Goal: Navigation & Orientation: Find specific page/section

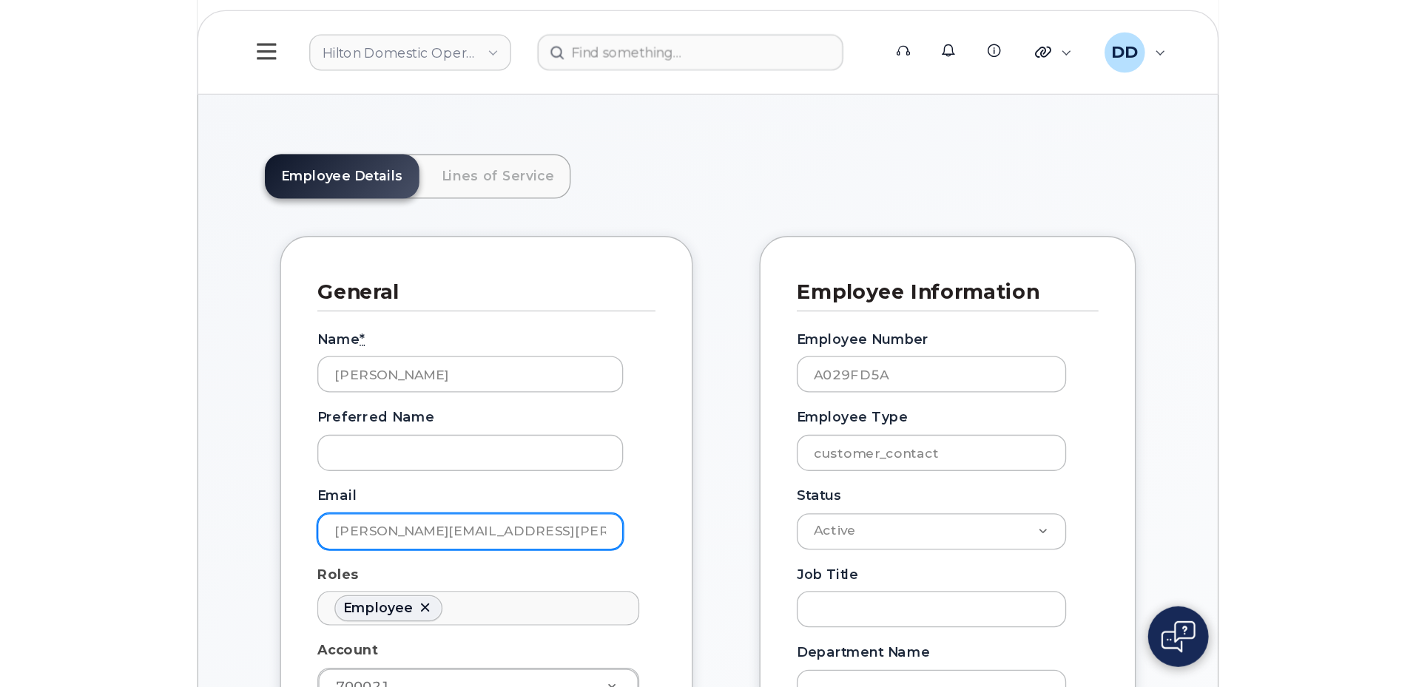
scroll to position [50, 0]
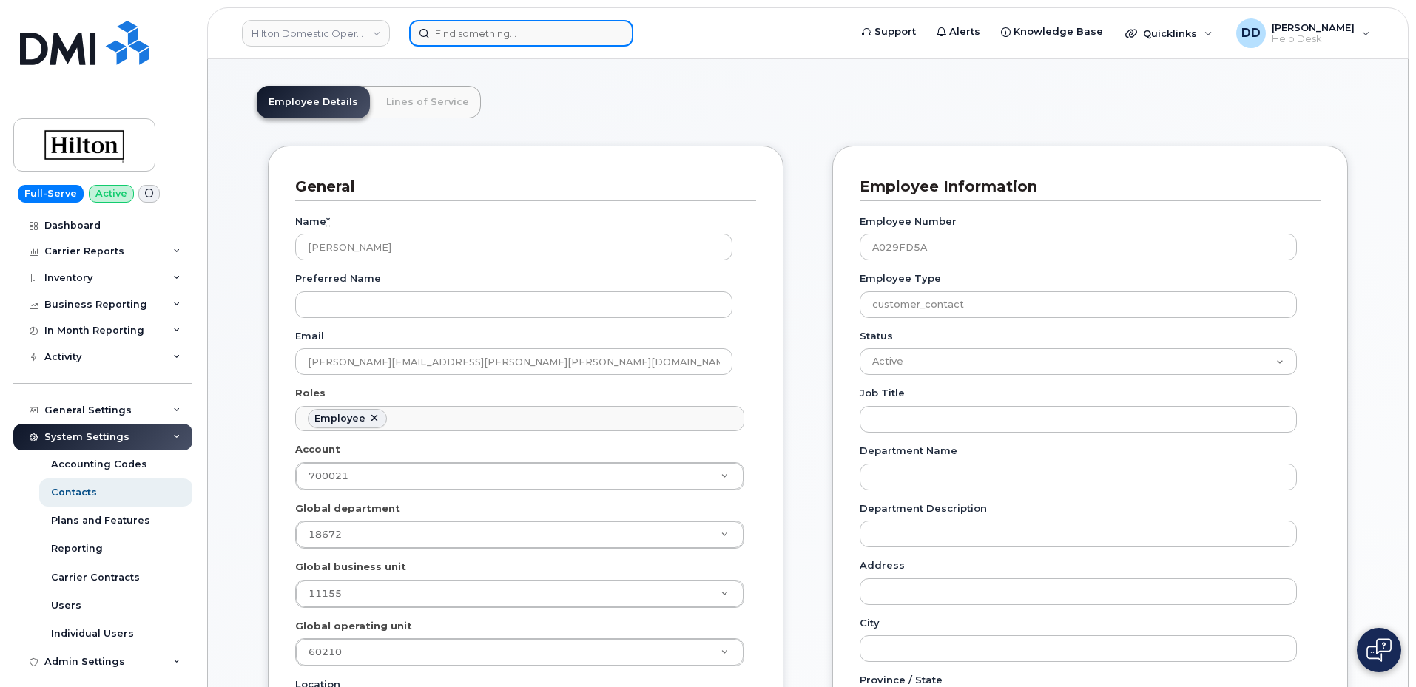
click at [516, 31] on input at bounding box center [521, 33] width 224 height 27
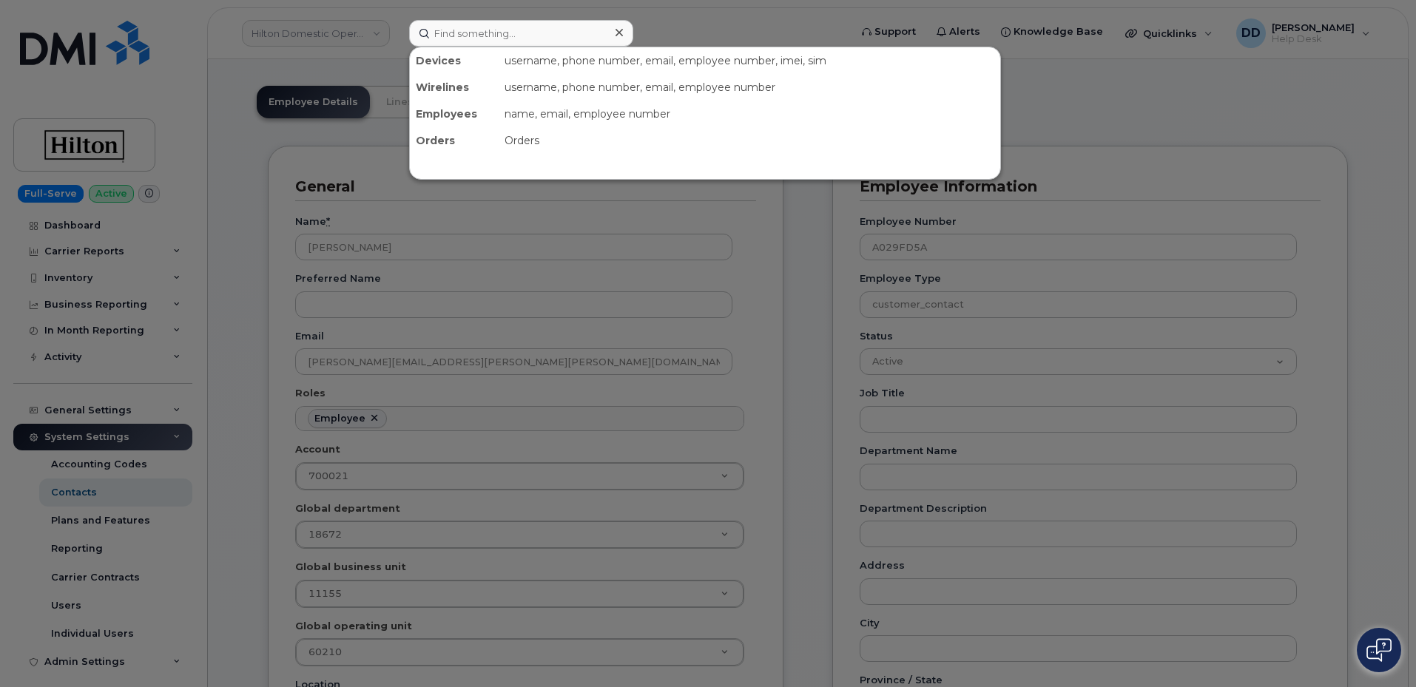
click at [198, 132] on div at bounding box center [708, 343] width 1416 height 687
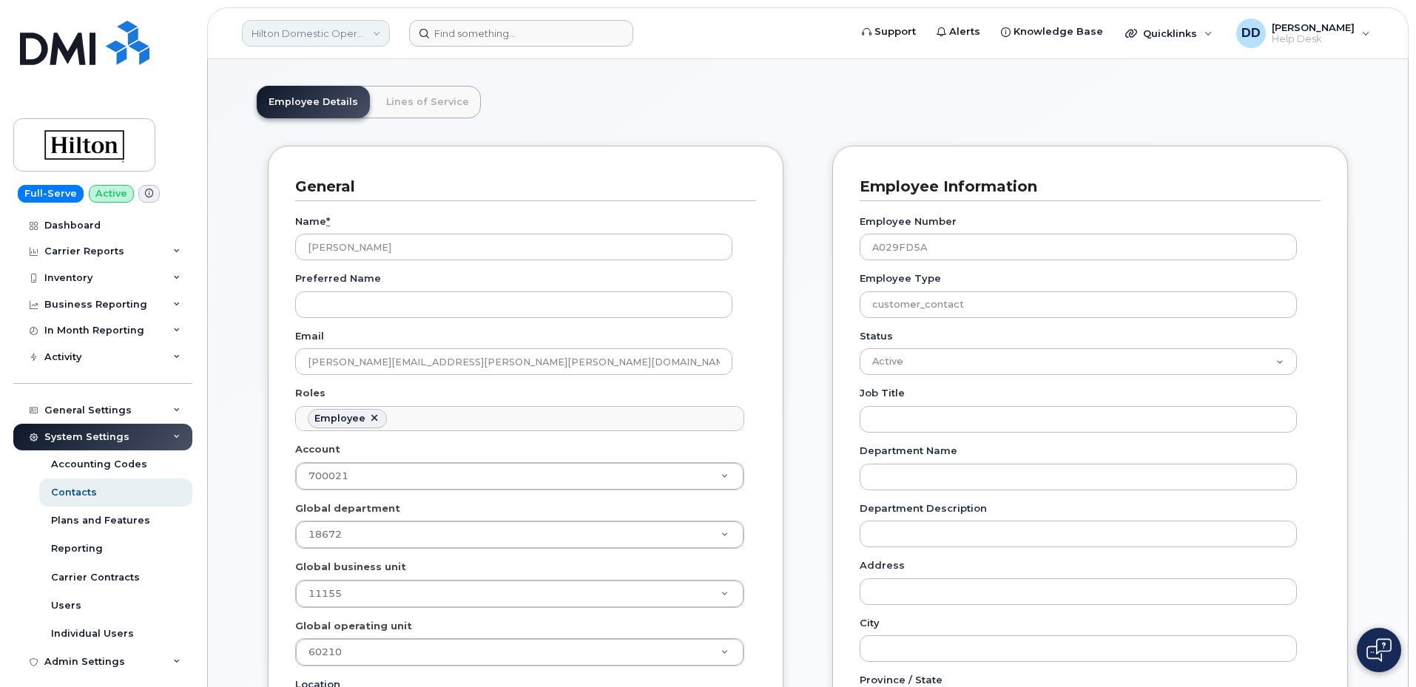
click at [340, 30] on link "Hilton Domestic Operating Company Inc" at bounding box center [316, 33] width 148 height 27
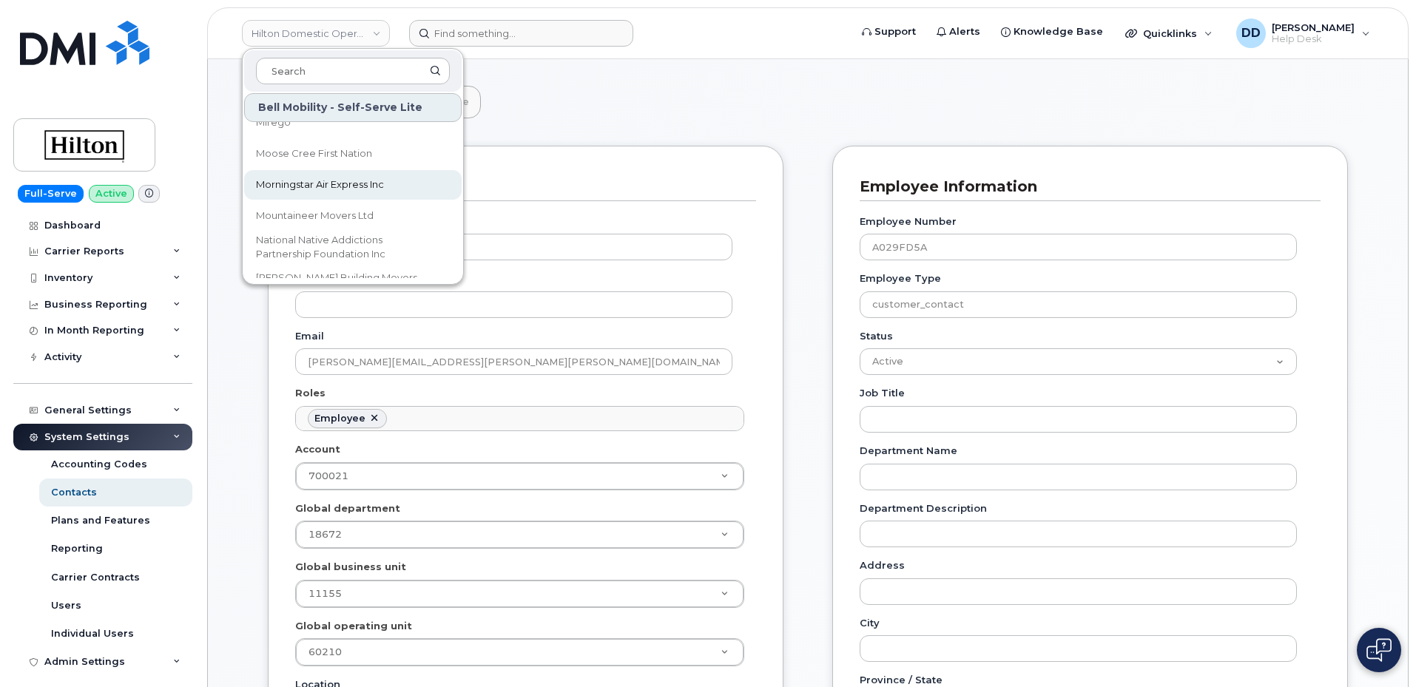
scroll to position [4365, 0]
click at [115, 225] on link "Dashboard" at bounding box center [102, 225] width 179 height 27
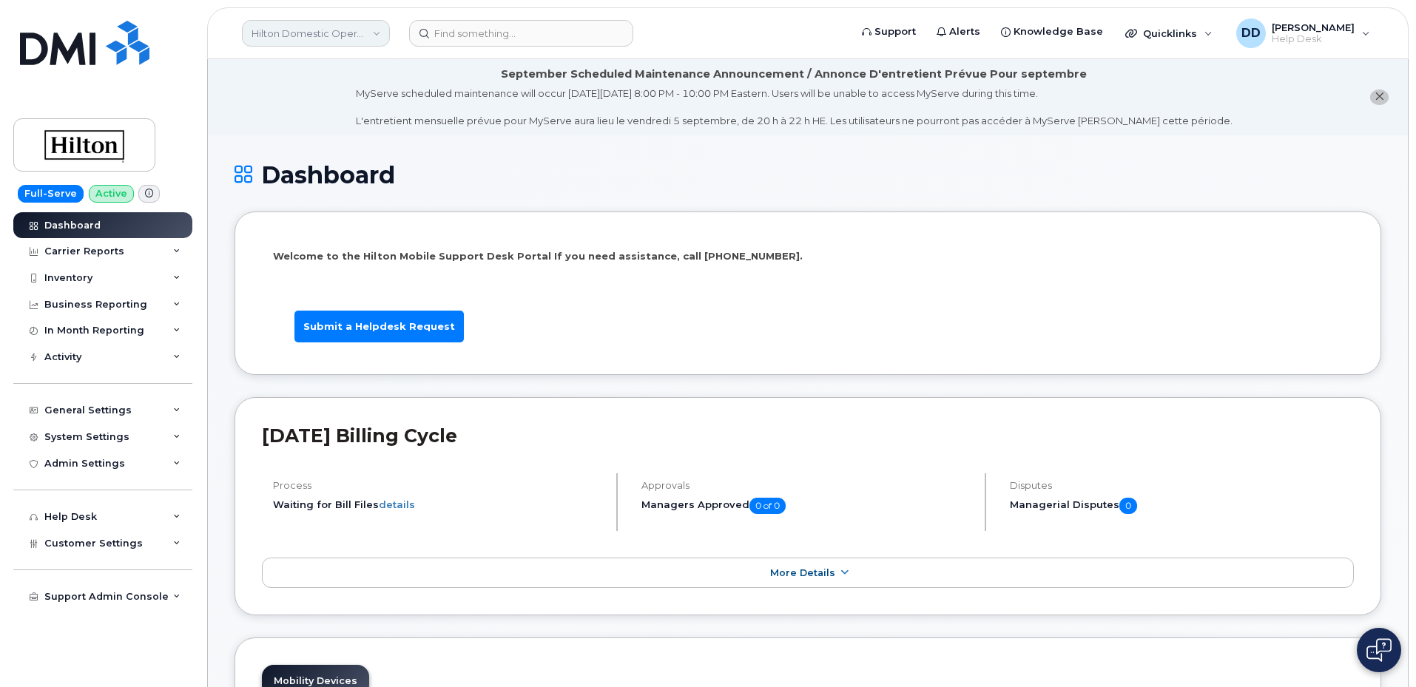
click at [373, 38] on link "Hilton Domestic Operating Company Inc" at bounding box center [316, 33] width 148 height 27
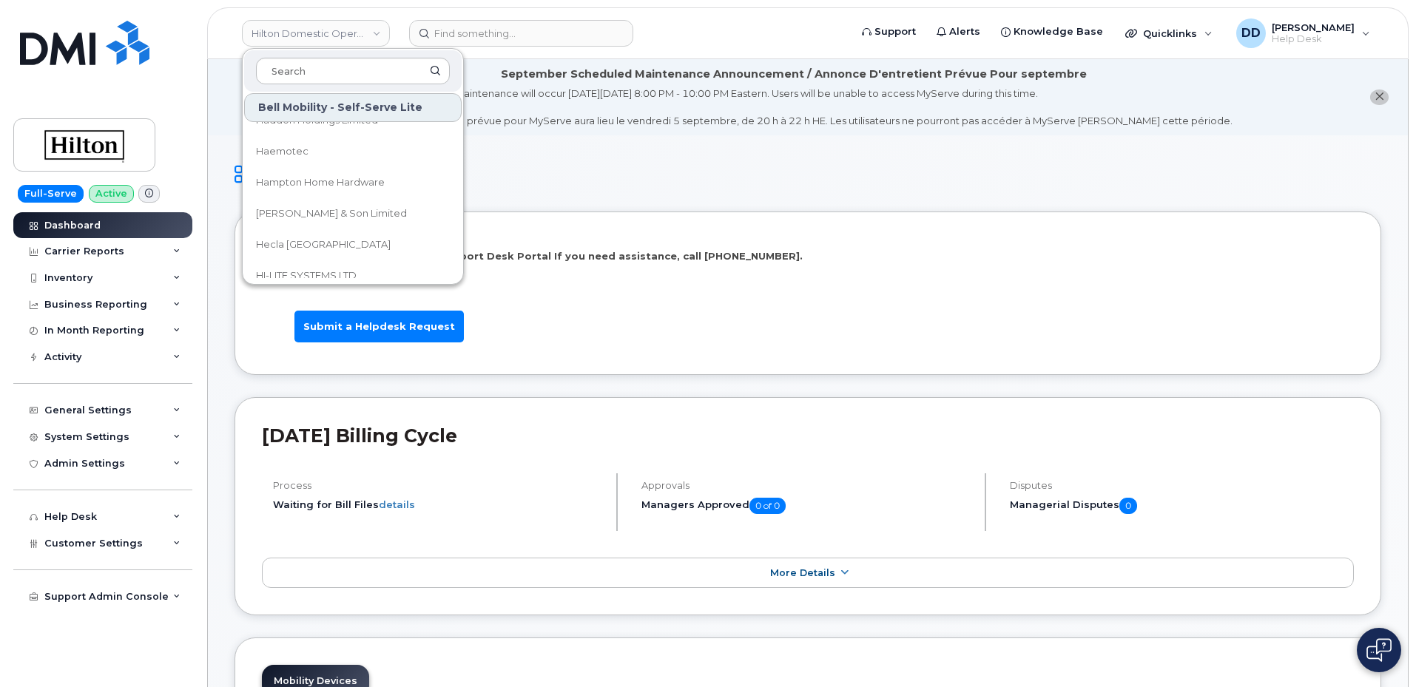
scroll to position [2811, 0]
click at [689, 22] on form at bounding box center [624, 33] width 431 height 27
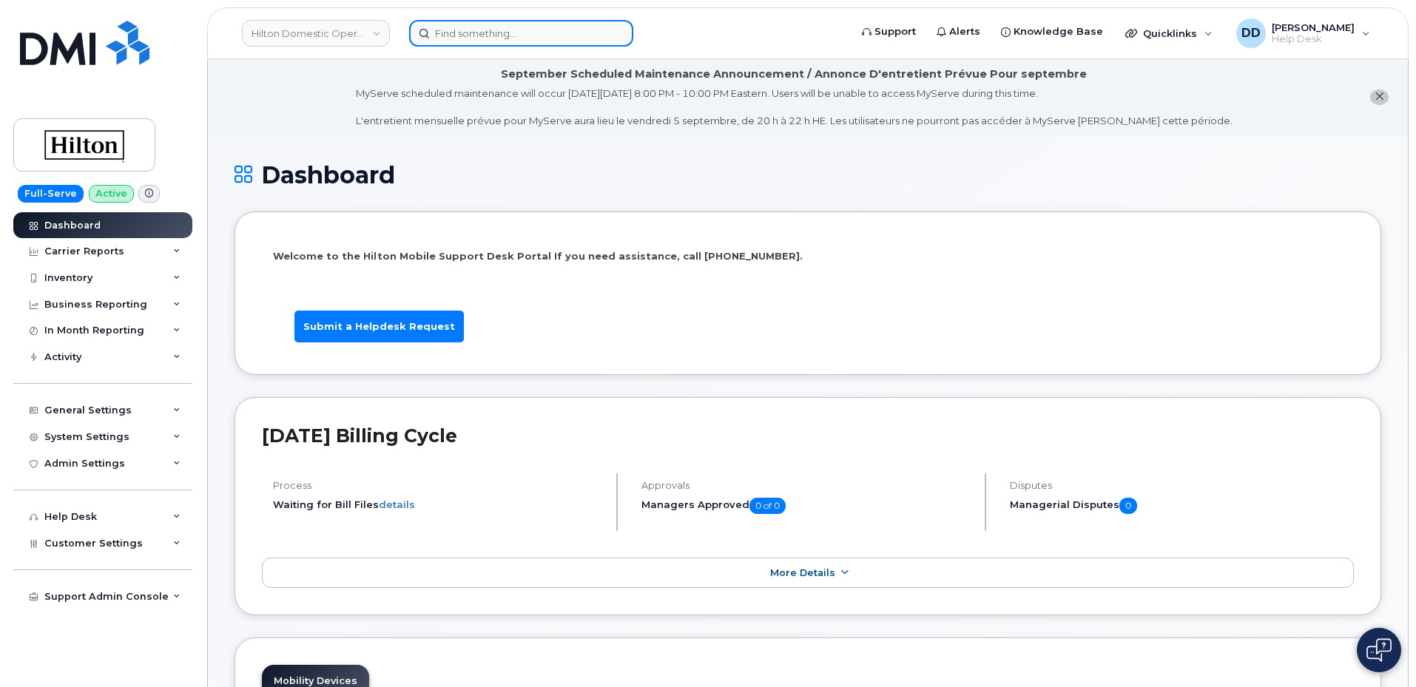
click at [513, 38] on input at bounding box center [521, 33] width 224 height 27
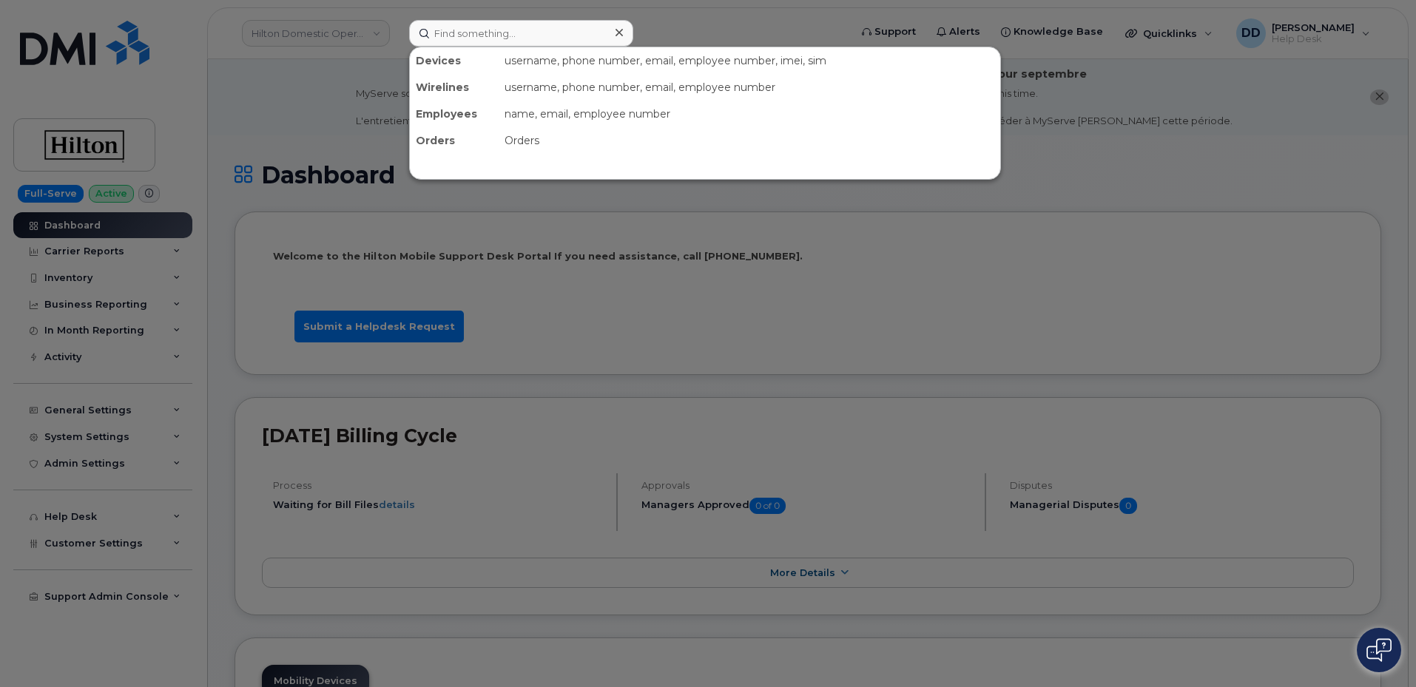
click at [254, 105] on div at bounding box center [708, 343] width 1416 height 687
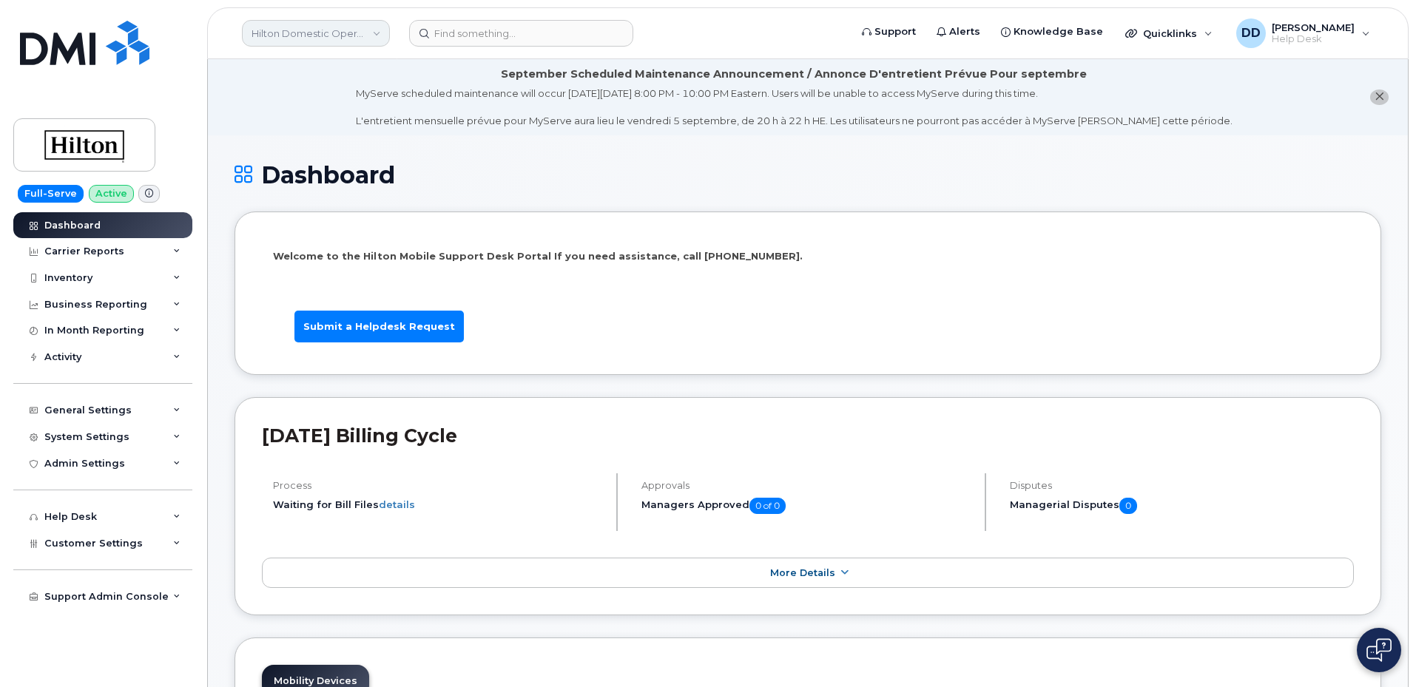
click at [378, 38] on link "Hilton Domestic Operating Company Inc" at bounding box center [316, 33] width 148 height 27
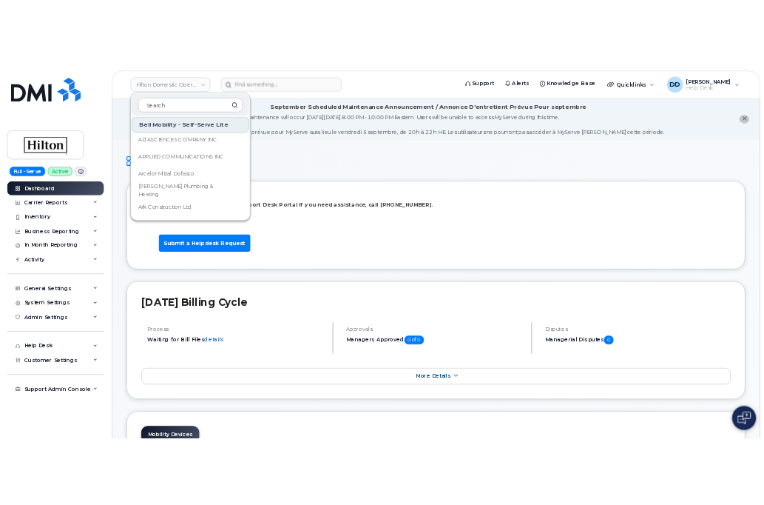
scroll to position [370, 0]
